Goal: Information Seeking & Learning: Learn about a topic

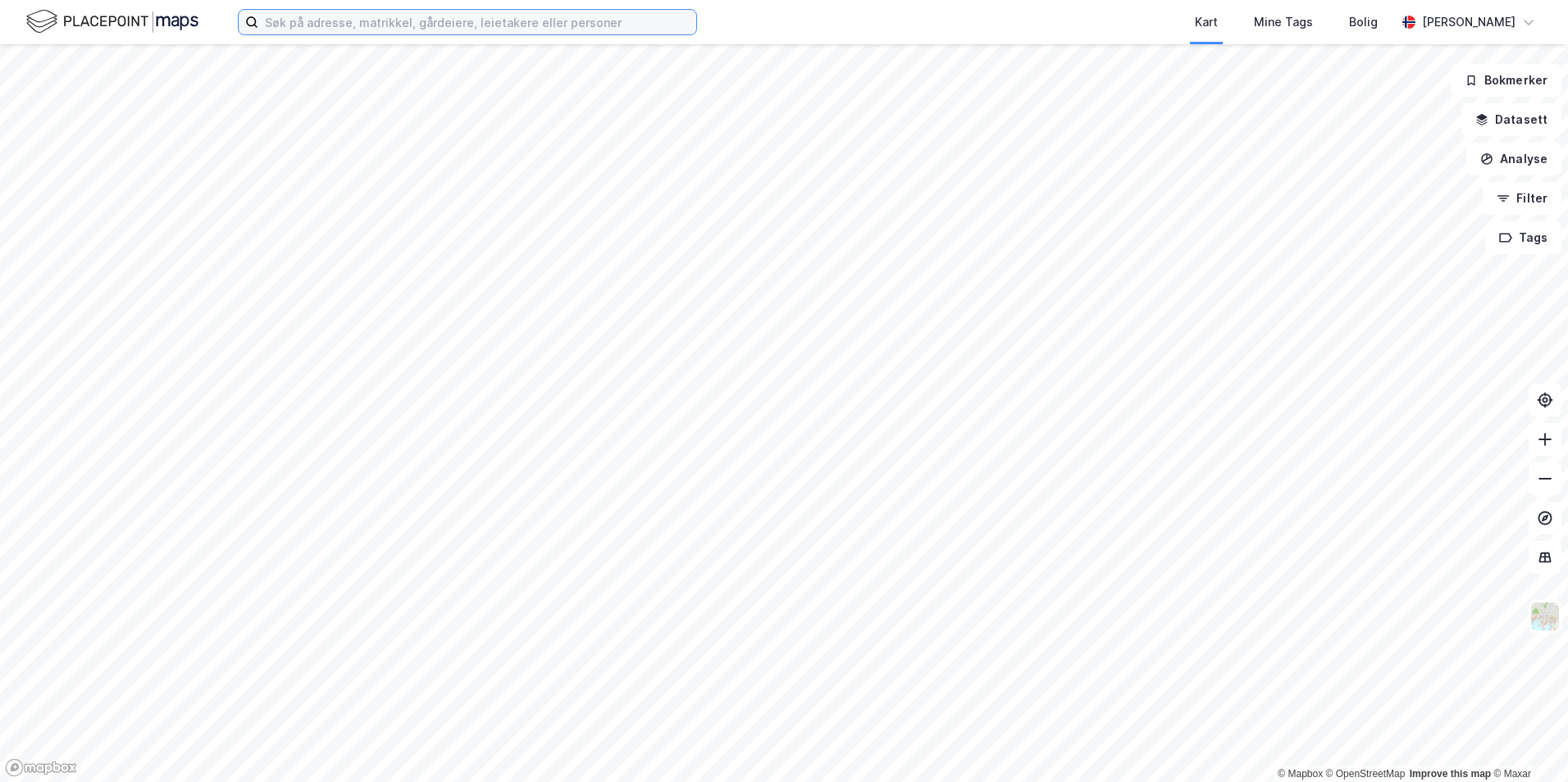
click at [373, 24] on input at bounding box center [477, 22] width 438 height 24
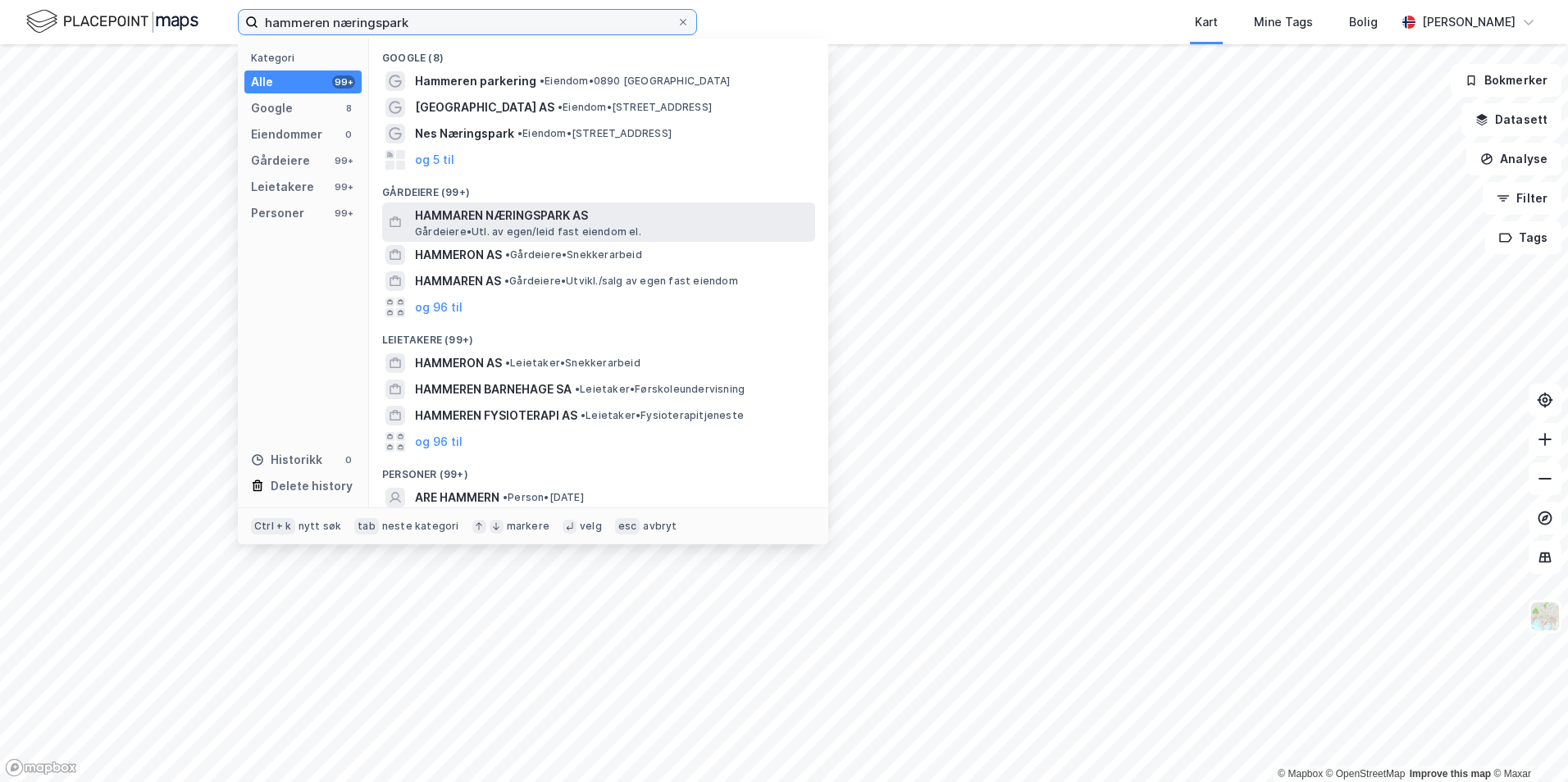
type input "hammeren næringspark"
click at [472, 216] on span "HAMMAREN NÆRINGSPARK AS" at bounding box center [611, 216] width 393 height 20
